Goal: Task Accomplishment & Management: Manage account settings

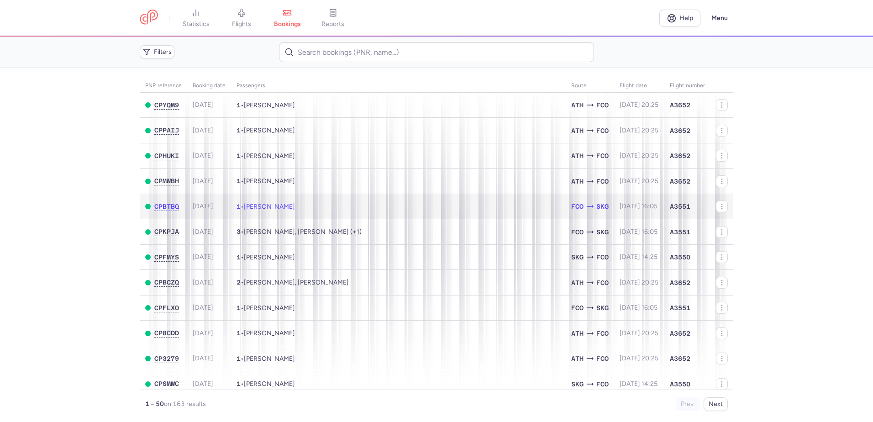
click at [295, 206] on span "[PERSON_NAME]" at bounding box center [269, 207] width 51 height 8
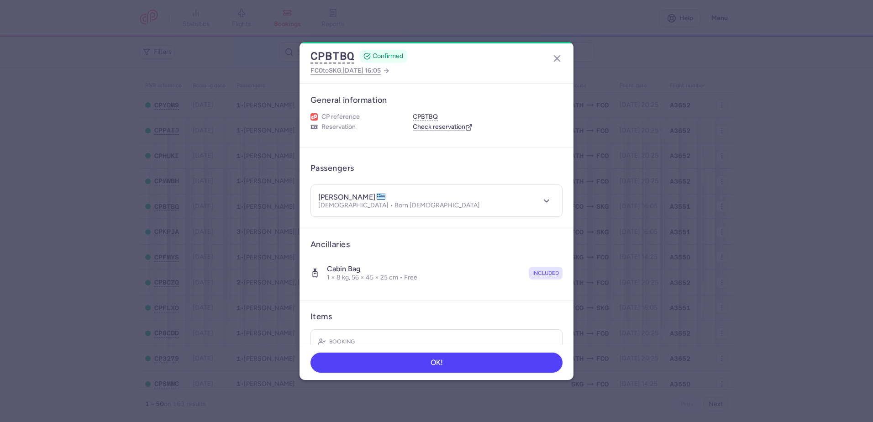
click at [366, 195] on h4 "[PERSON_NAME]" at bounding box center [352, 197] width 68 height 9
copy h4 "PAPATHANASI"
drag, startPoint x: 556, startPoint y: 58, endPoint x: 547, endPoint y: 57, distance: 9.6
click at [556, 57] on line "button" at bounding box center [556, 58] width 5 height 5
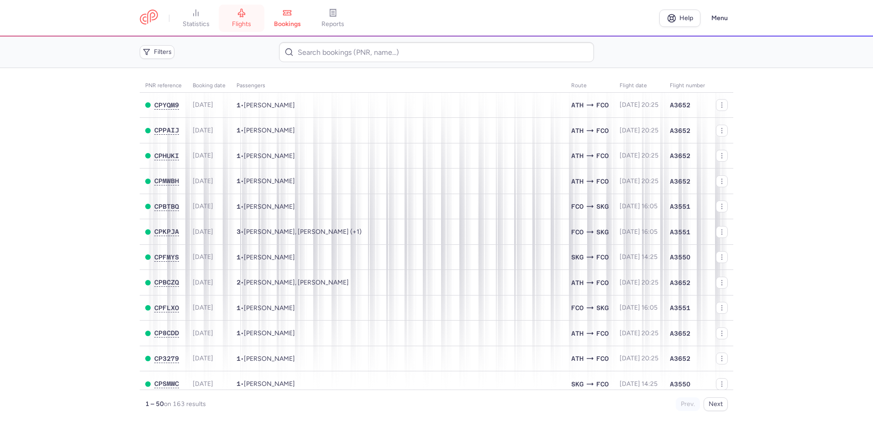
click at [250, 14] on link "flights" at bounding box center [242, 18] width 46 height 20
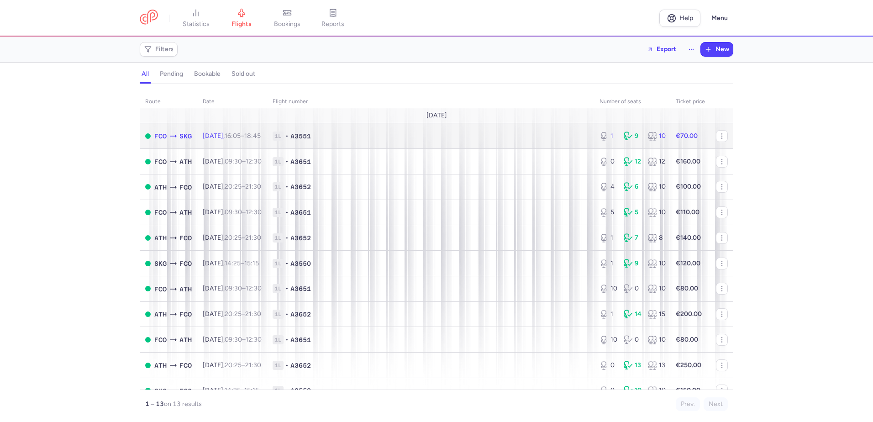
click at [362, 142] on td "1L • A3551" at bounding box center [430, 136] width 327 height 26
select select "days"
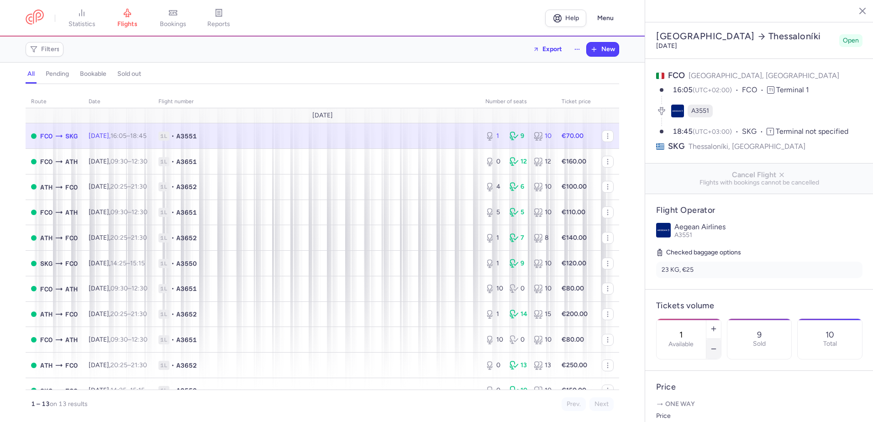
click at [717, 345] on icon "button" at bounding box center [713, 348] width 7 height 7
type input "0"
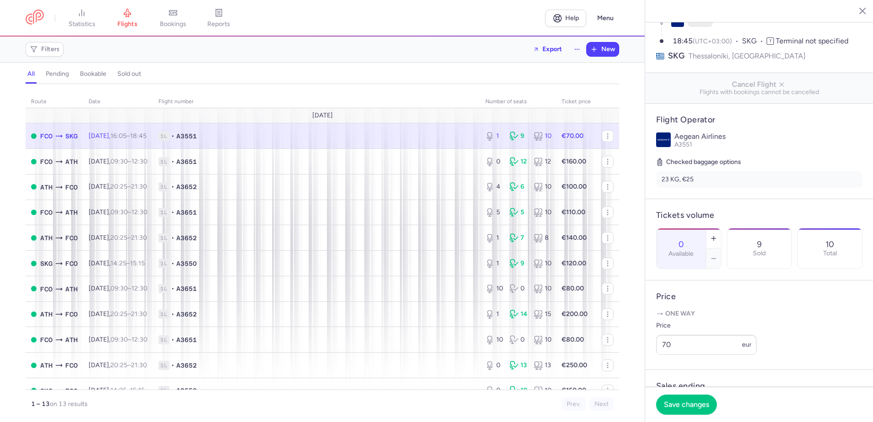
scroll to position [91, 0]
click at [694, 407] on span "Save changes" at bounding box center [686, 404] width 45 height 8
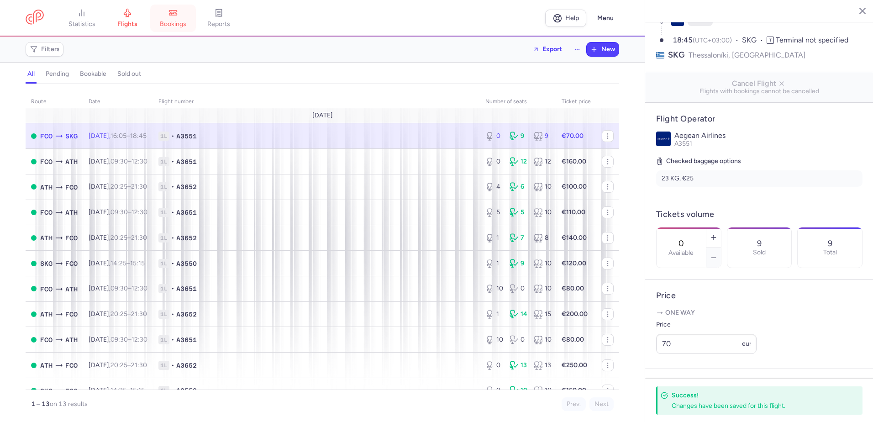
click at [178, 19] on link "bookings" at bounding box center [173, 18] width 46 height 20
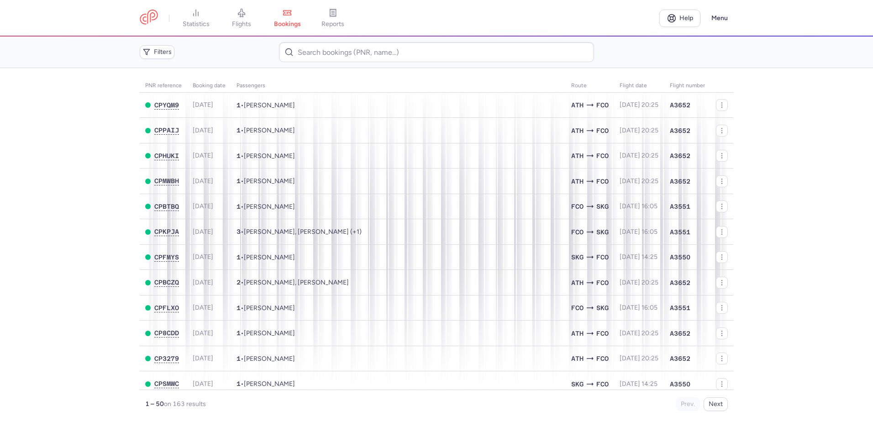
click at [93, 164] on main "PNR reference Booking date Passengers Route flight date Flight number CPYQM9 [D…" at bounding box center [436, 245] width 873 height 354
click at [13, 216] on main "PNR reference Booking date Passengers Route flight date Flight number CPYQM9 [D…" at bounding box center [436, 245] width 873 height 354
click at [279, 13] on link "bookings" at bounding box center [287, 18] width 46 height 20
click at [253, 12] on link "flights" at bounding box center [242, 18] width 46 height 20
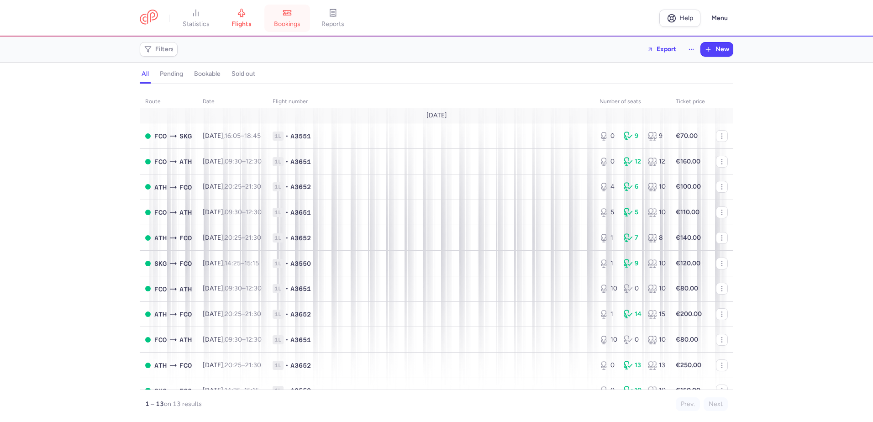
click at [304, 19] on link "bookings" at bounding box center [287, 18] width 46 height 20
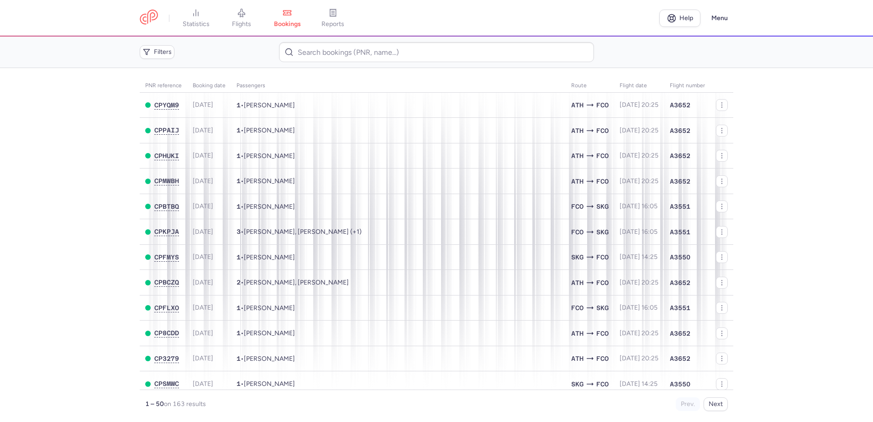
click at [37, 243] on main "PNR reference Booking date Passengers Route flight date Flight number CPYQM9 [D…" at bounding box center [436, 245] width 873 height 354
click at [242, 16] on icon at bounding box center [241, 13] width 7 height 8
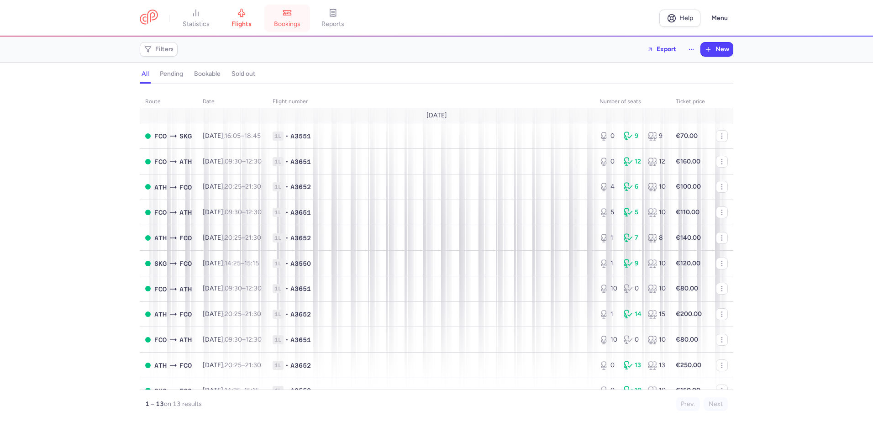
click at [298, 21] on span "bookings" at bounding box center [287, 24] width 26 height 8
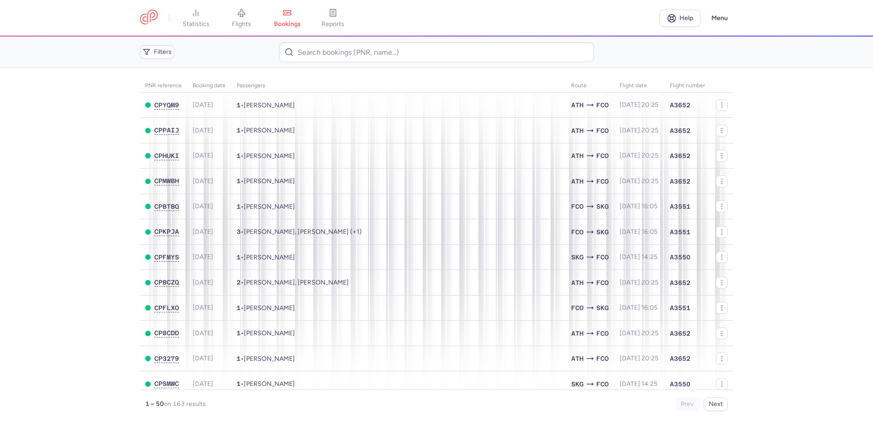
click at [66, 225] on main "PNR reference Booking date Passengers Route flight date Flight number CPYQM9 [D…" at bounding box center [436, 245] width 873 height 354
click at [247, 17] on link "flights" at bounding box center [242, 18] width 46 height 20
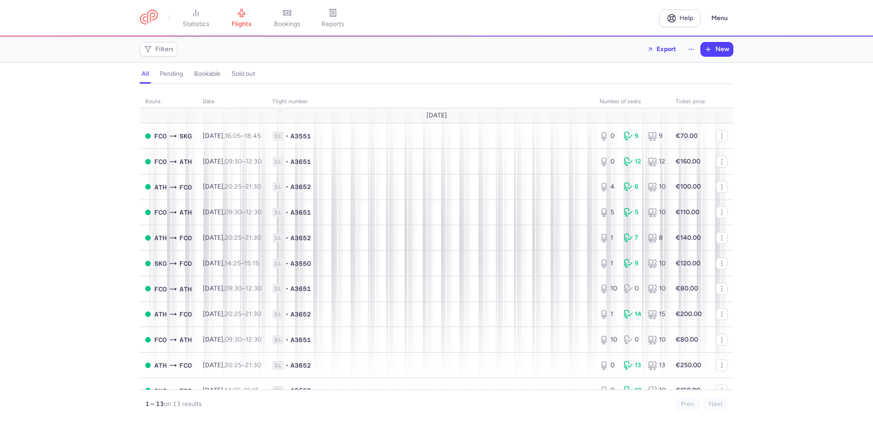
click at [292, 16] on icon at bounding box center [287, 12] width 9 height 9
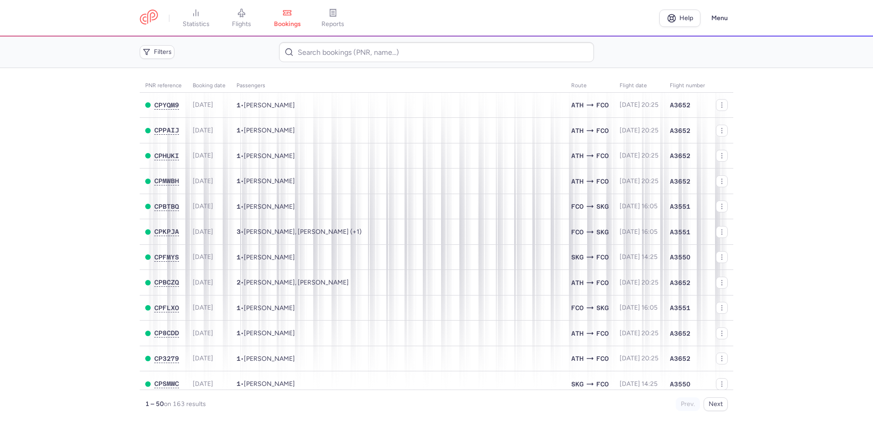
click at [802, 191] on main "PNR reference Booking date Passengers Route flight date Flight number CPYQM9 [D…" at bounding box center [436, 245] width 873 height 354
drag, startPoint x: 19, startPoint y: 163, endPoint x: 147, endPoint y: 8, distance: 200.7
click at [67, 114] on main "PNR reference Booking date Passengers Route flight date Flight number CPYQM9 [D…" at bounding box center [436, 245] width 873 height 354
